Goal: Information Seeking & Learning: Learn about a topic

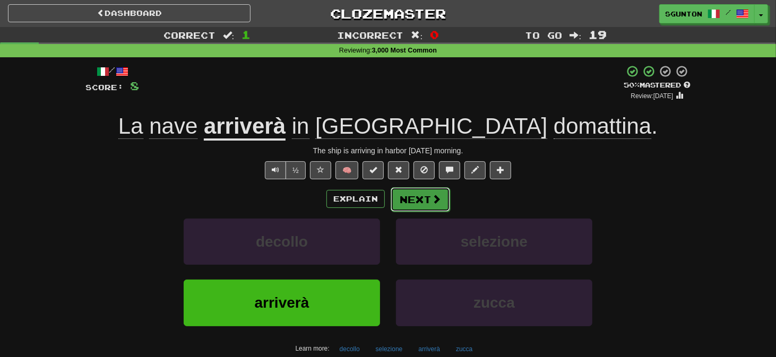
click at [428, 202] on button "Next" at bounding box center [419, 199] width 59 height 24
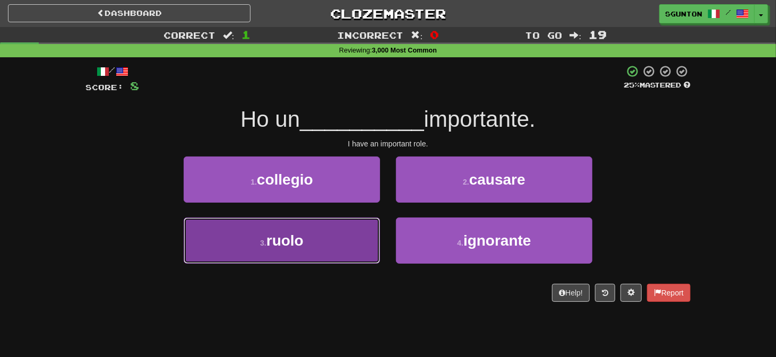
click at [362, 235] on button "3 . ruolo" at bounding box center [282, 240] width 196 height 46
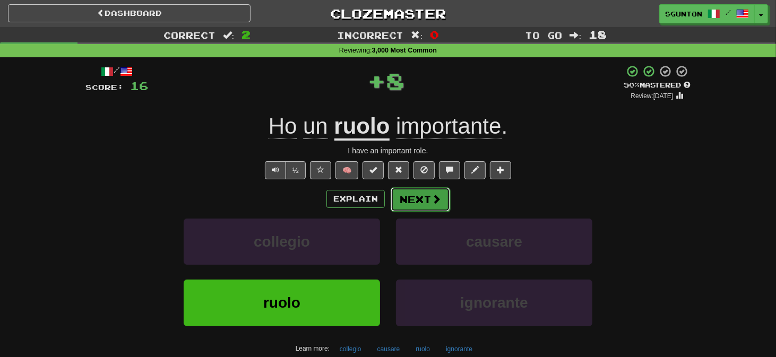
click at [405, 196] on button "Next" at bounding box center [419, 199] width 59 height 24
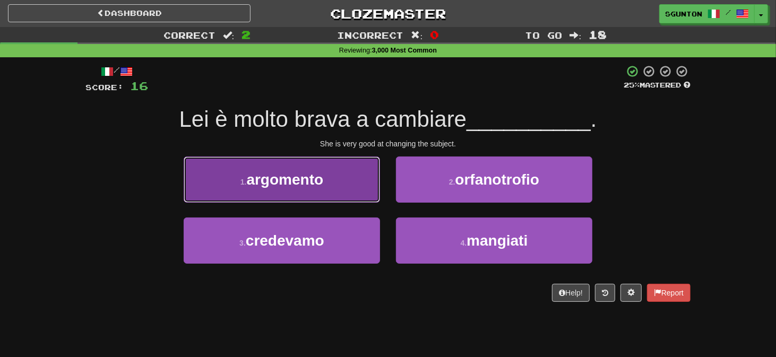
click at [362, 186] on button "1 . argomento" at bounding box center [282, 179] width 196 height 46
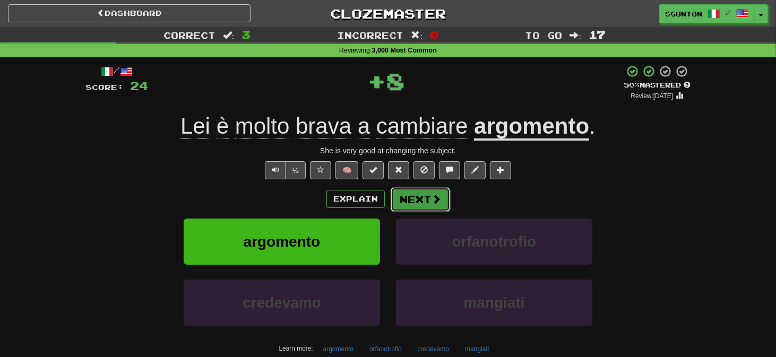
click at [402, 193] on button "Next" at bounding box center [419, 199] width 59 height 24
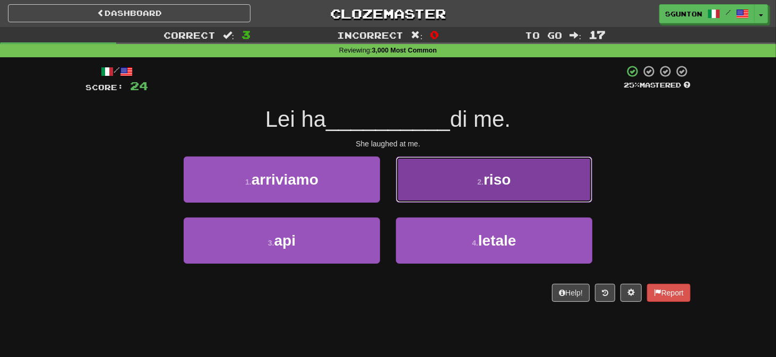
click at [402, 195] on button "2 . riso" at bounding box center [494, 179] width 196 height 46
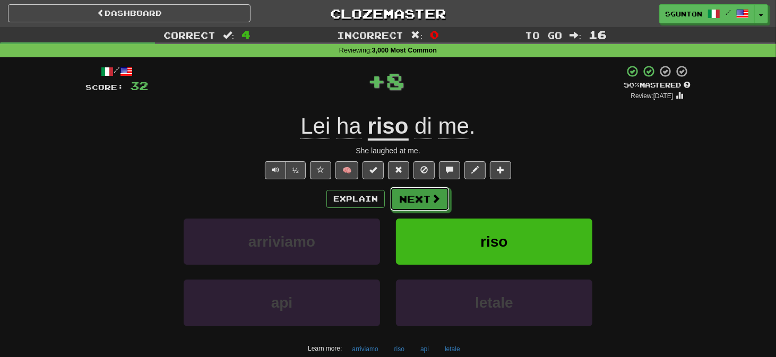
click at [402, 195] on button "Next" at bounding box center [419, 199] width 59 height 24
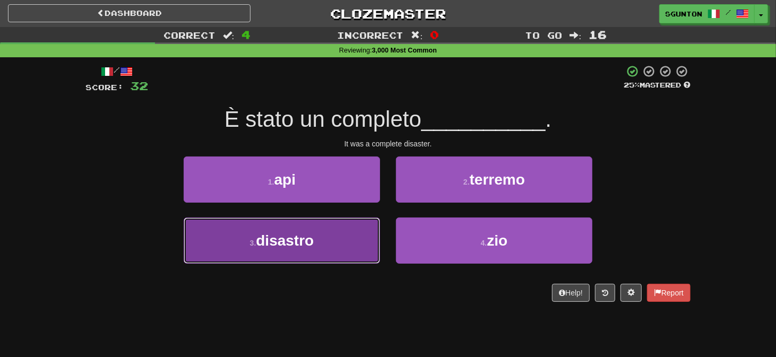
click at [365, 228] on button "3 . disastro" at bounding box center [282, 240] width 196 height 46
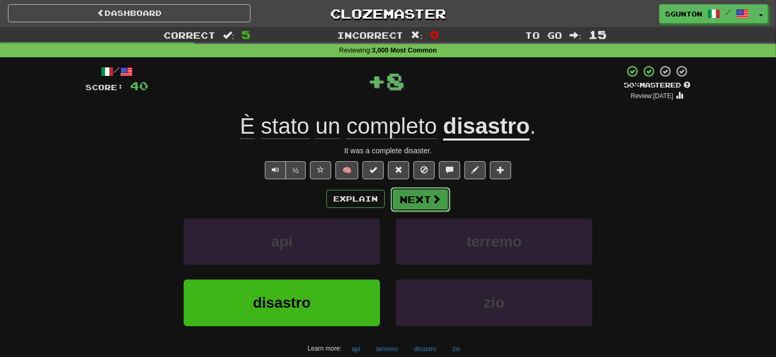
click at [401, 199] on button "Next" at bounding box center [419, 199] width 59 height 24
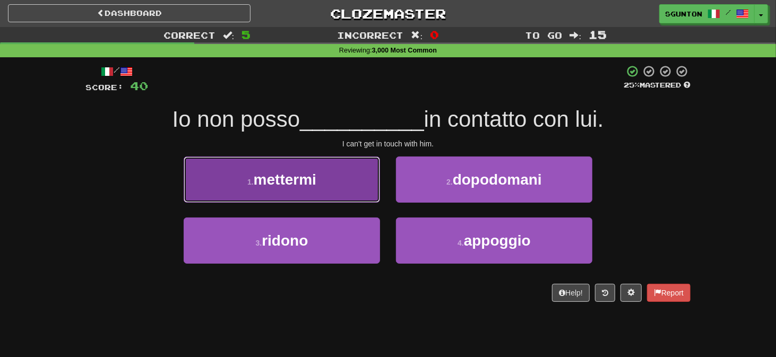
click at [373, 195] on button "1 . mettermi" at bounding box center [282, 179] width 196 height 46
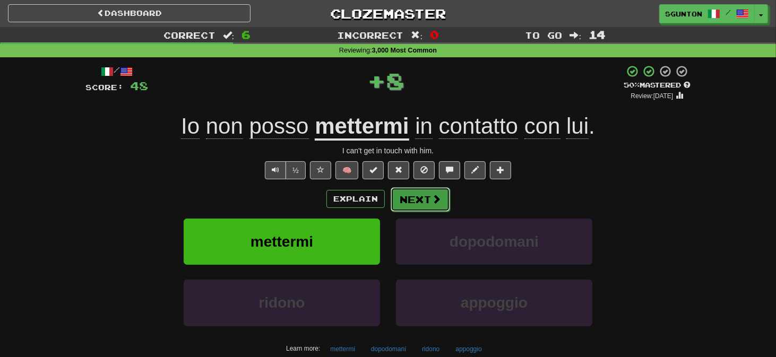
click at [398, 193] on button "Next" at bounding box center [419, 199] width 59 height 24
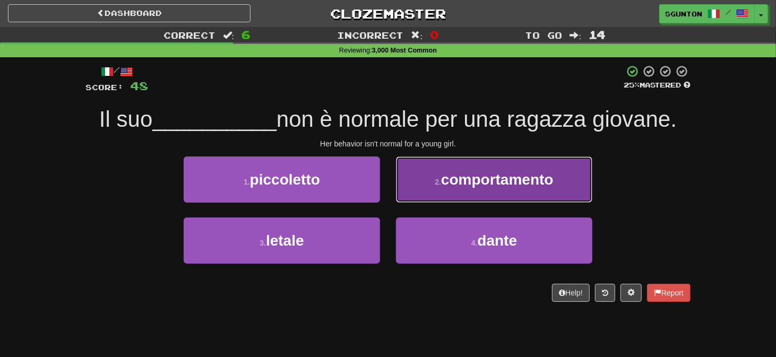
click at [406, 186] on button "2 . comportamento" at bounding box center [494, 179] width 196 height 46
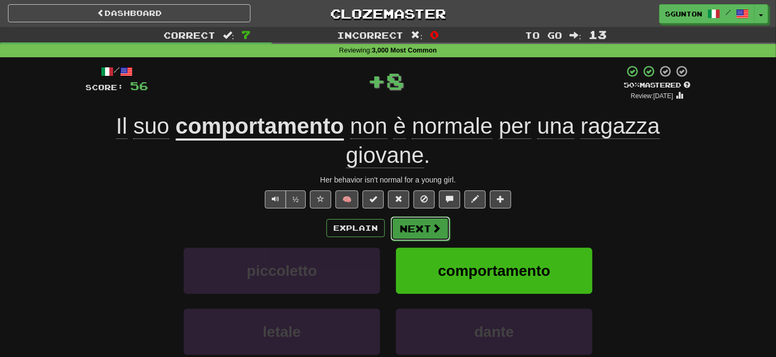
click at [407, 229] on button "Next" at bounding box center [419, 228] width 59 height 24
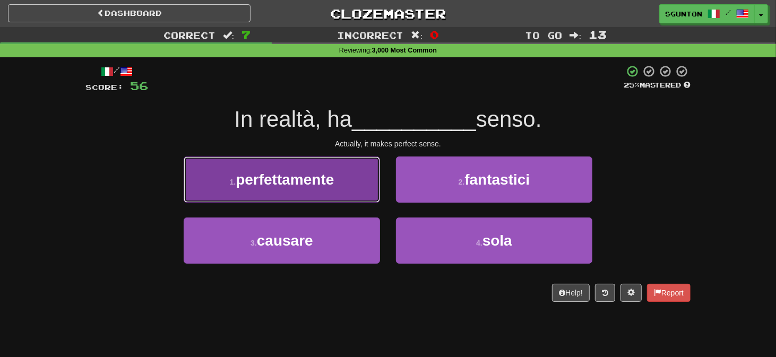
click at [361, 194] on button "1 . perfettamente" at bounding box center [282, 179] width 196 height 46
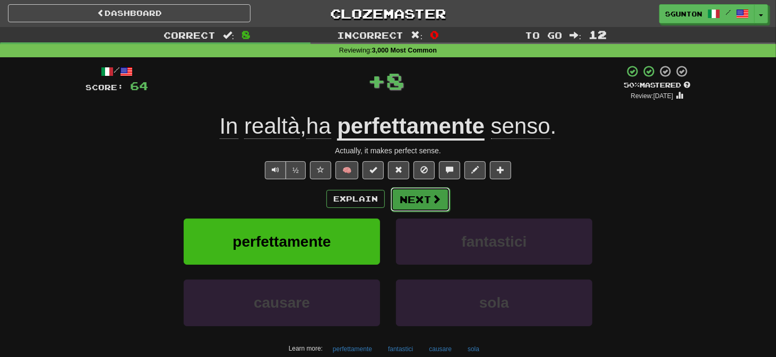
click at [396, 193] on button "Next" at bounding box center [419, 199] width 59 height 24
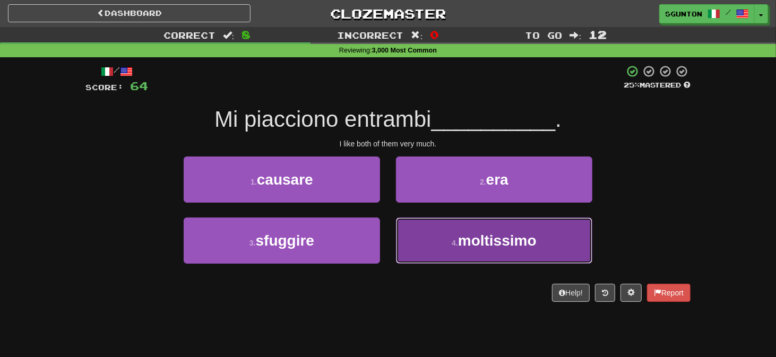
click at [411, 243] on button "4 . moltissimo" at bounding box center [494, 240] width 196 height 46
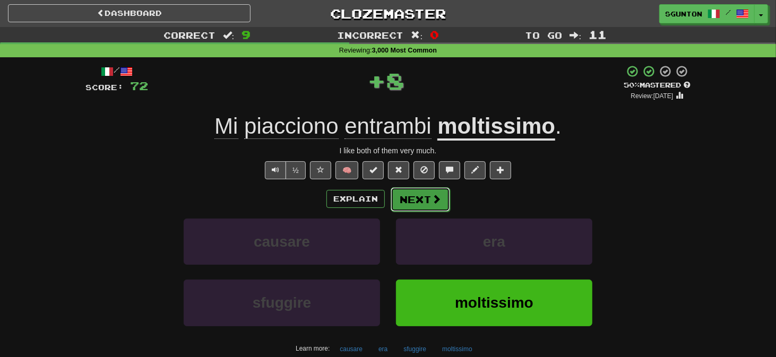
click at [410, 200] on button "Next" at bounding box center [419, 199] width 59 height 24
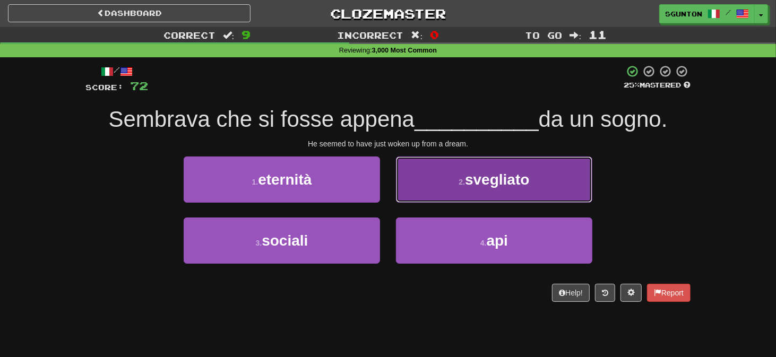
click at [410, 194] on button "2 . svegliato" at bounding box center [494, 179] width 196 height 46
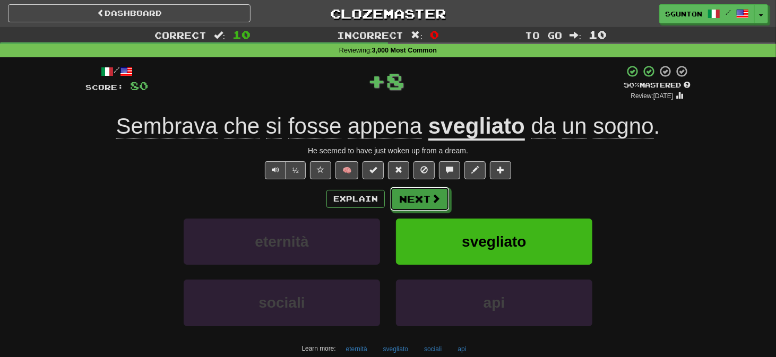
click at [410, 194] on button "Next" at bounding box center [419, 199] width 59 height 24
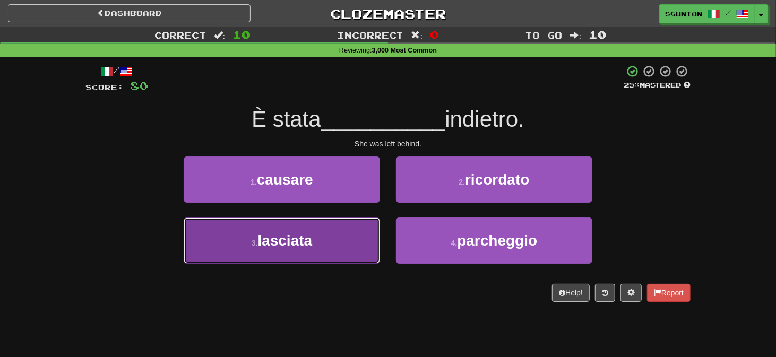
click at [349, 228] on button "3 . lasciata" at bounding box center [282, 240] width 196 height 46
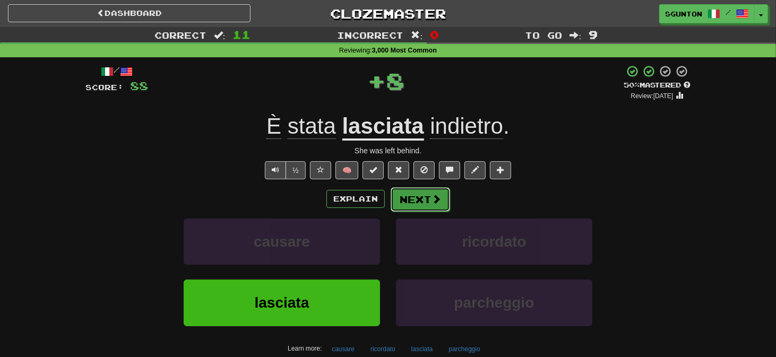
click at [396, 190] on button "Next" at bounding box center [419, 199] width 59 height 24
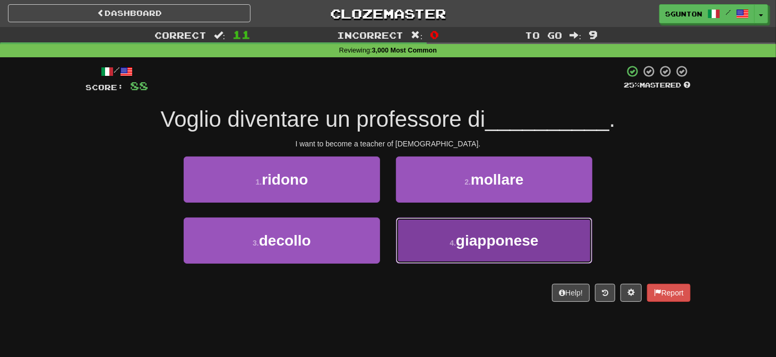
click at [461, 248] on span "giapponese" at bounding box center [497, 240] width 83 height 16
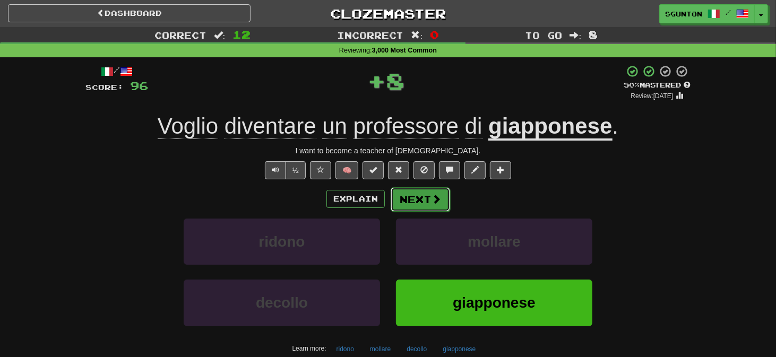
click at [408, 197] on button "Next" at bounding box center [419, 199] width 59 height 24
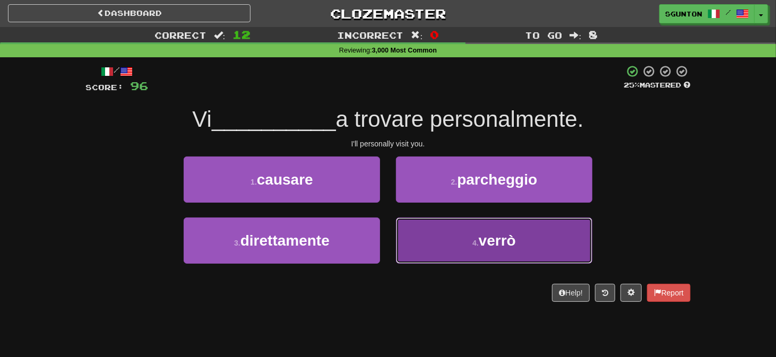
click at [420, 244] on button "4 . verrò" at bounding box center [494, 240] width 196 height 46
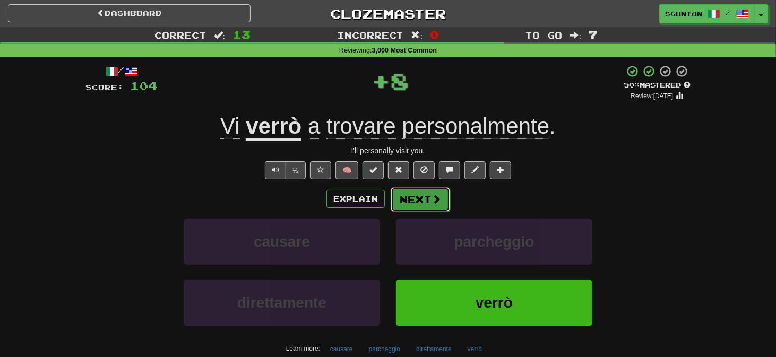
click at [413, 196] on button "Next" at bounding box center [419, 199] width 59 height 24
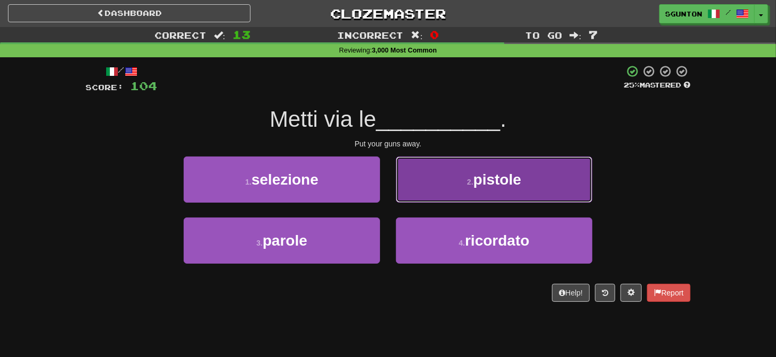
click at [407, 200] on button "2 . pistole" at bounding box center [494, 179] width 196 height 46
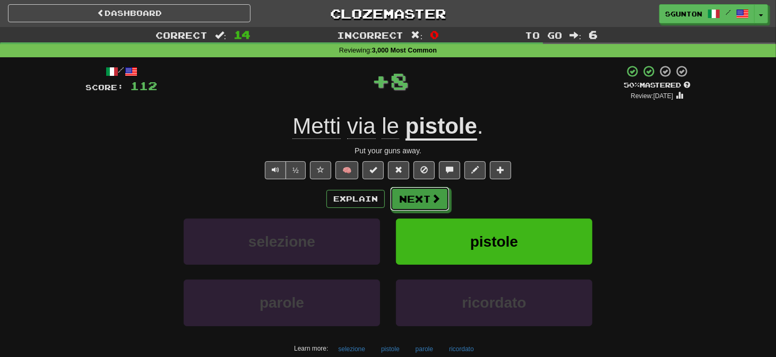
click at [407, 200] on button "Next" at bounding box center [419, 199] width 59 height 24
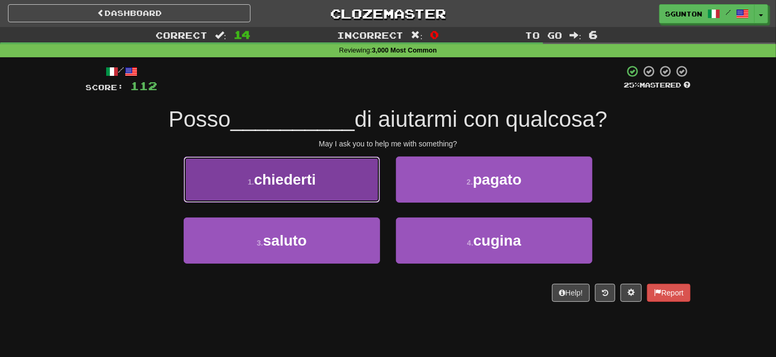
click at [356, 195] on button "1 . chiederti" at bounding box center [282, 179] width 196 height 46
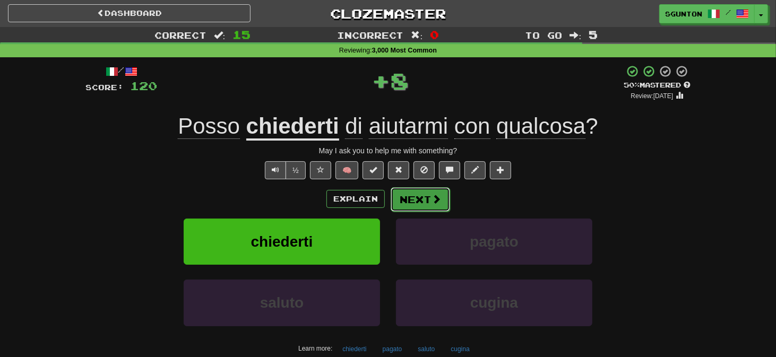
click at [399, 197] on button "Next" at bounding box center [419, 199] width 59 height 24
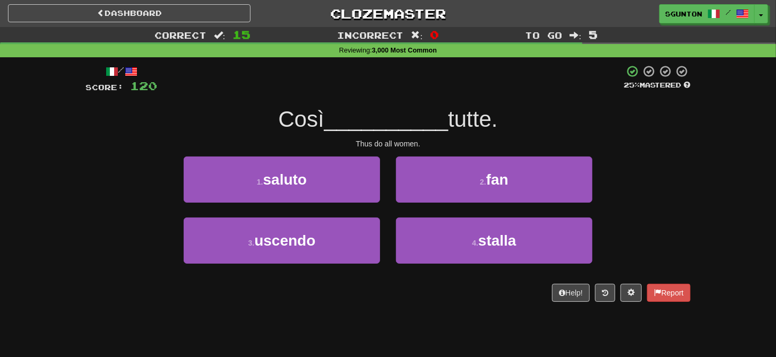
click at [430, 206] on div "2 . fan" at bounding box center [494, 186] width 212 height 61
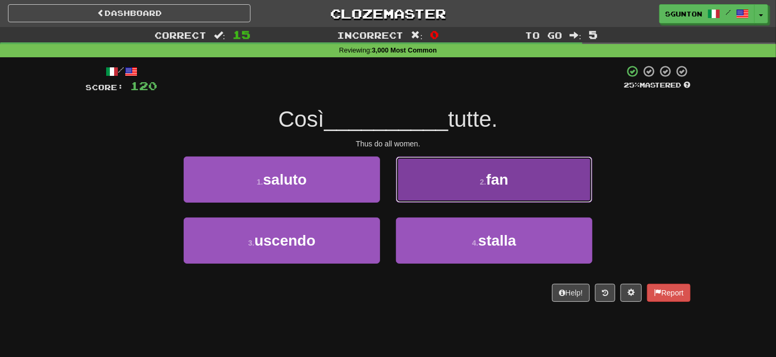
click at [427, 194] on button "2 . fan" at bounding box center [494, 179] width 196 height 46
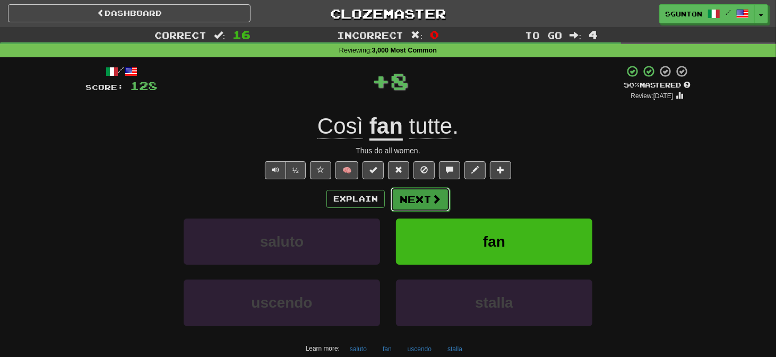
click at [407, 202] on button "Next" at bounding box center [419, 199] width 59 height 24
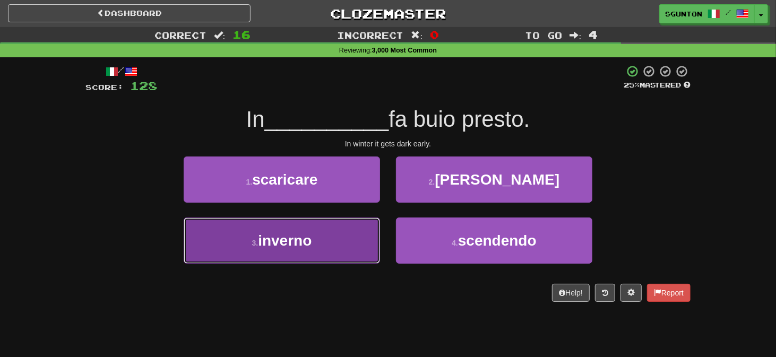
click at [369, 241] on button "3 . inverno" at bounding box center [282, 240] width 196 height 46
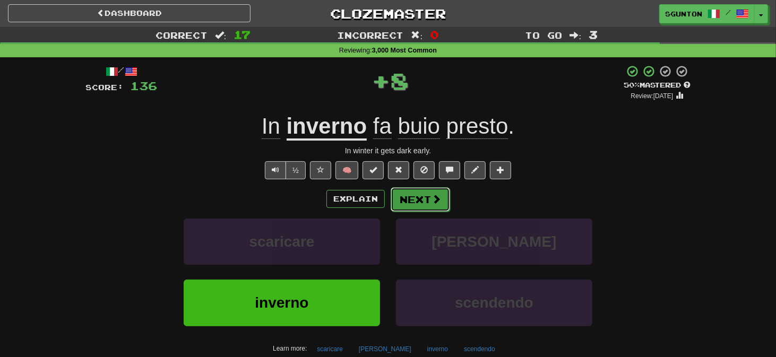
click at [411, 198] on button "Next" at bounding box center [419, 199] width 59 height 24
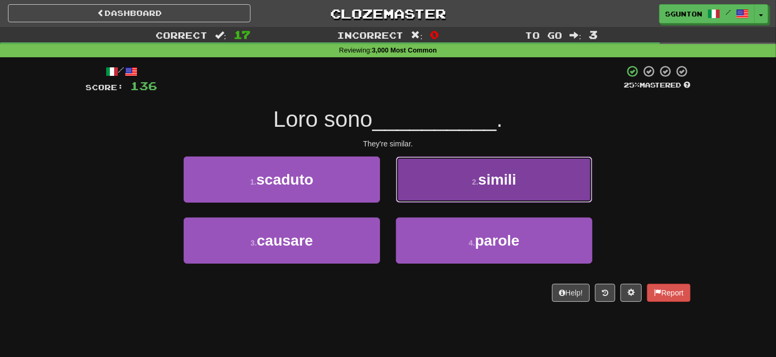
click at [405, 197] on button "2 . simili" at bounding box center [494, 179] width 196 height 46
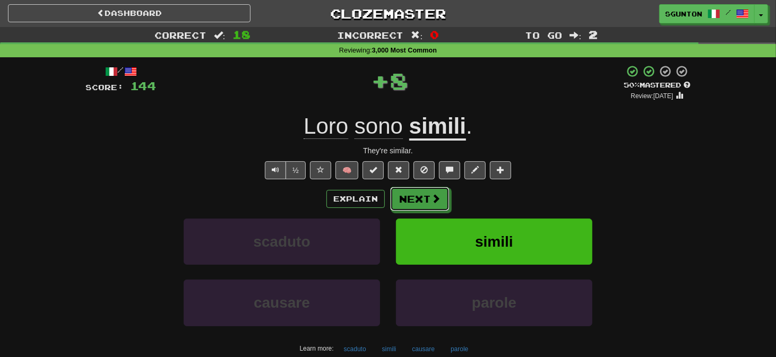
click at [405, 197] on button "Next" at bounding box center [419, 199] width 59 height 24
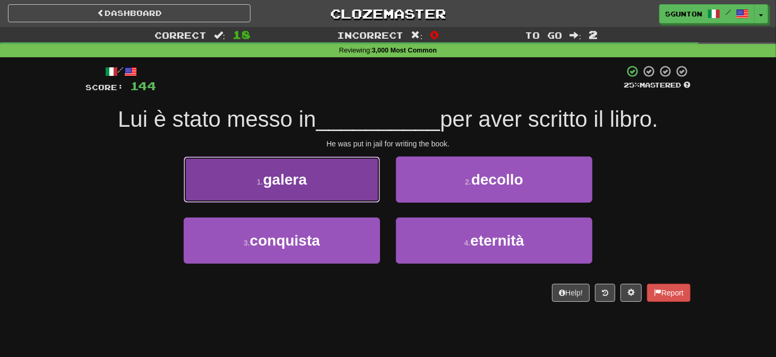
click at [368, 196] on button "1 . galera" at bounding box center [282, 179] width 196 height 46
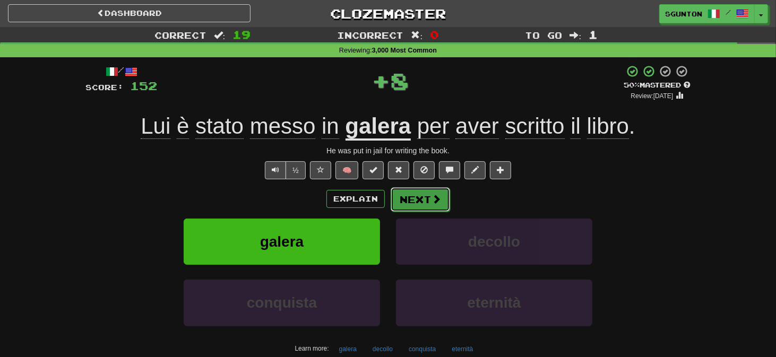
click at [400, 193] on button "Next" at bounding box center [419, 199] width 59 height 24
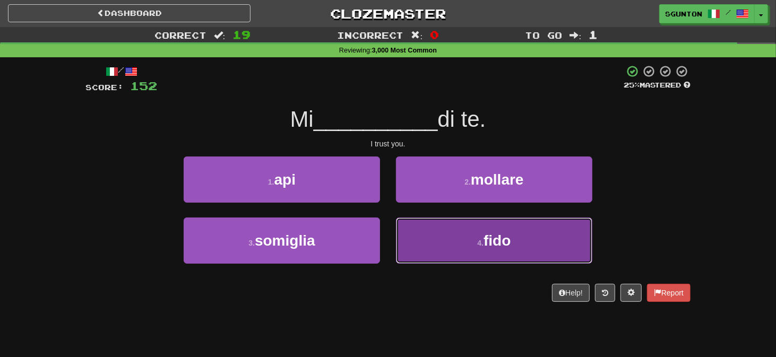
click at [411, 231] on button "4 . fido" at bounding box center [494, 240] width 196 height 46
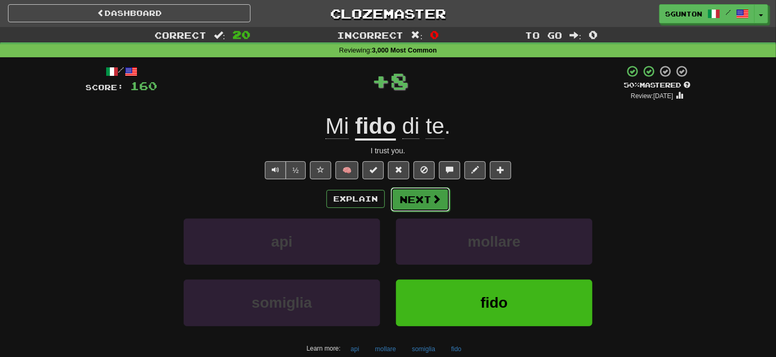
click at [405, 203] on button "Next" at bounding box center [419, 199] width 59 height 24
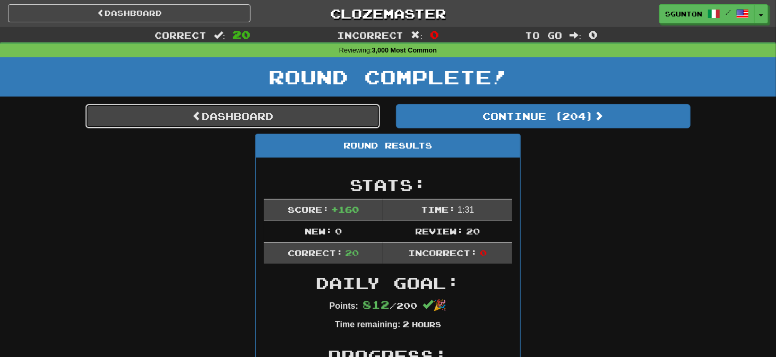
click at [193, 111] on span at bounding box center [197, 116] width 10 height 10
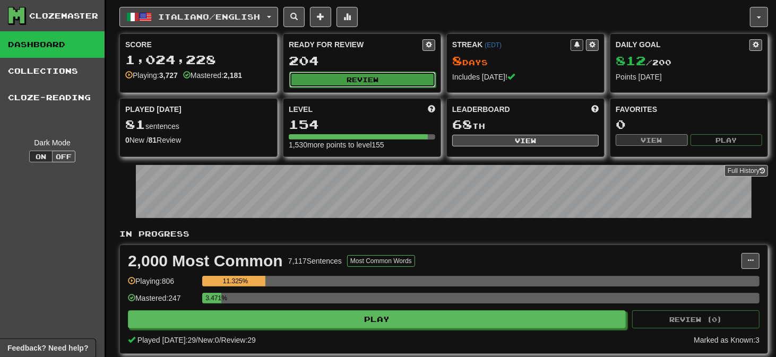
click at [345, 75] on button "Review" at bounding box center [362, 80] width 146 height 16
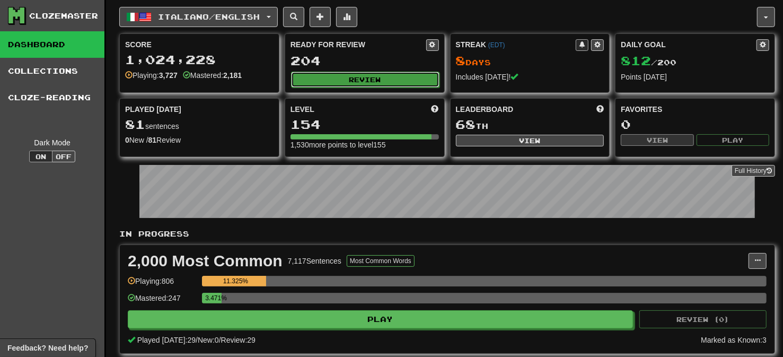
select select "**"
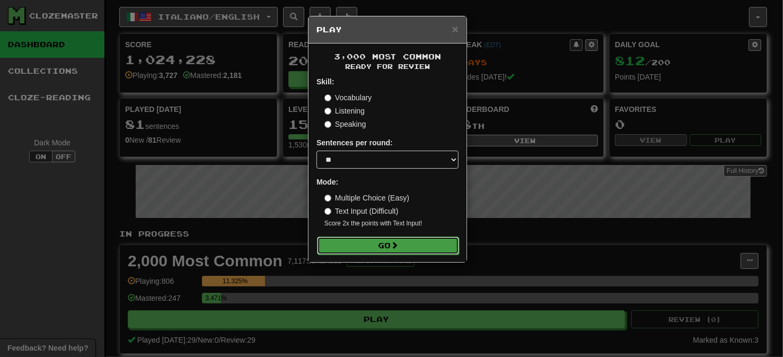
click at [394, 250] on button "Go" at bounding box center [388, 246] width 142 height 18
